Goal: Navigation & Orientation: Find specific page/section

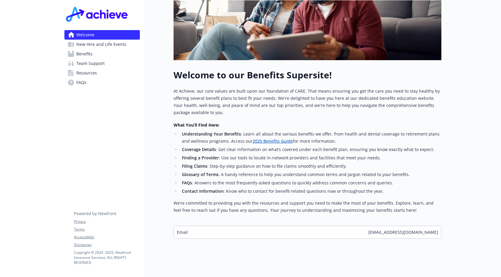
scroll to position [153, 0]
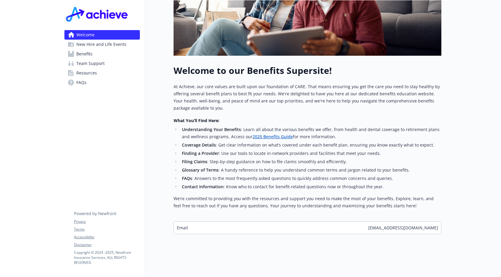
click at [105, 63] on link "Team Support" at bounding box center [101, 64] width 75 height 10
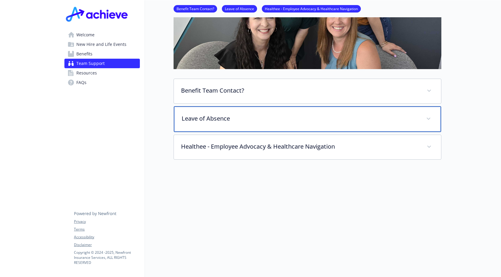
scroll to position [135, 0]
click at [229, 106] on div "Leave of Absence" at bounding box center [307, 119] width 267 height 26
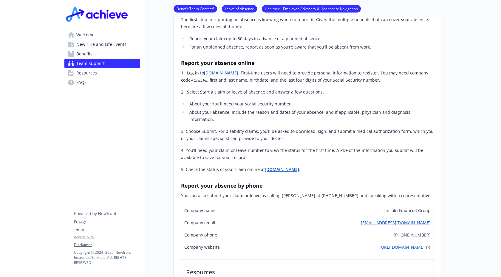
scroll to position [257, 0]
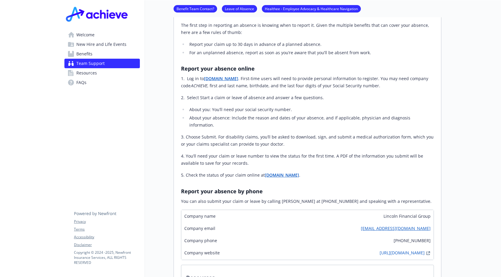
click at [84, 64] on span "Team Support" at bounding box center [90, 64] width 28 height 10
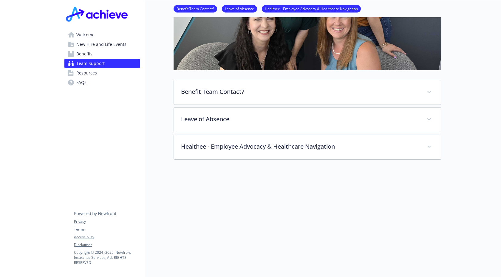
scroll to position [134, 0]
click at [95, 71] on span "Resources" at bounding box center [86, 73] width 21 height 10
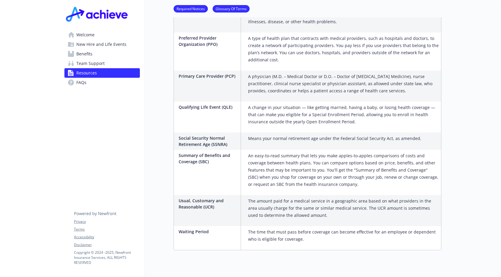
scroll to position [1053, 0]
